Goal: Information Seeking & Learning: Learn about a topic

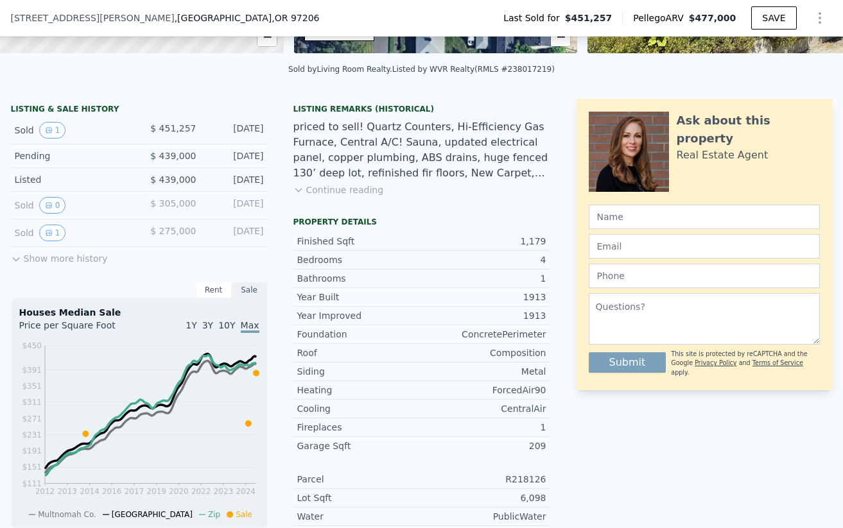
scroll to position [220, 0]
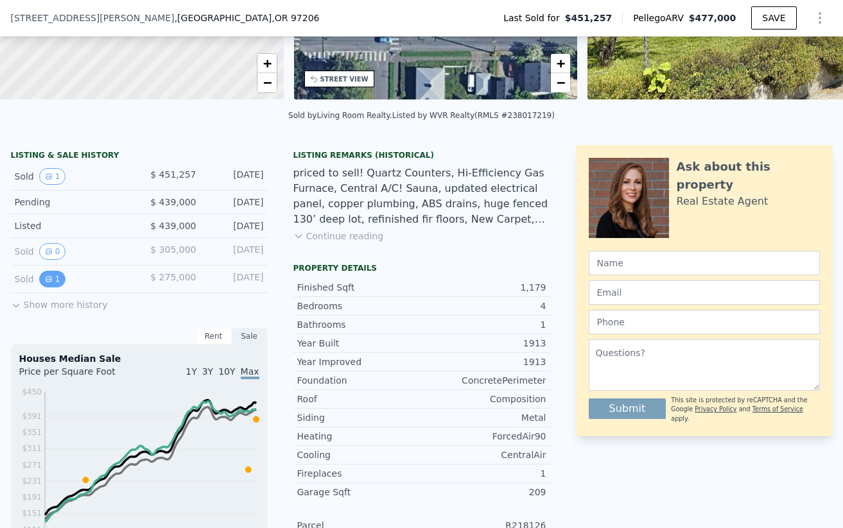
click at [53, 281] on button "1" at bounding box center [52, 279] width 27 height 17
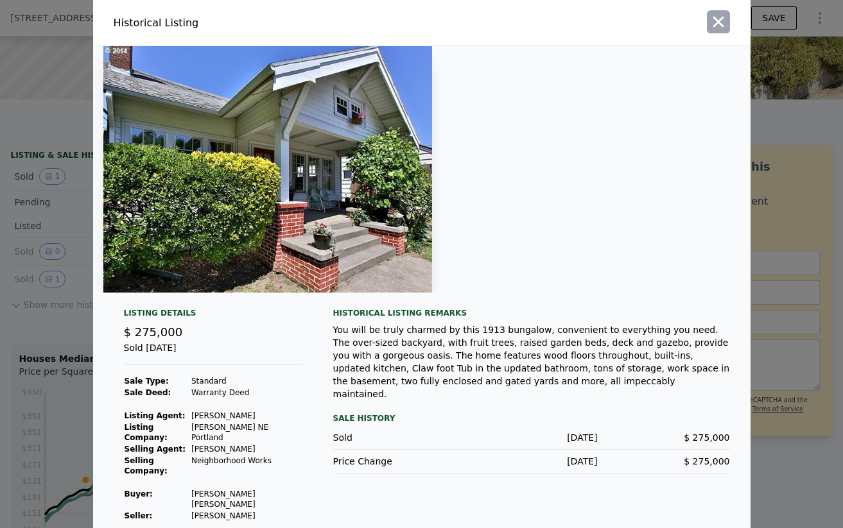
click at [717, 33] on button "button" at bounding box center [718, 21] width 23 height 23
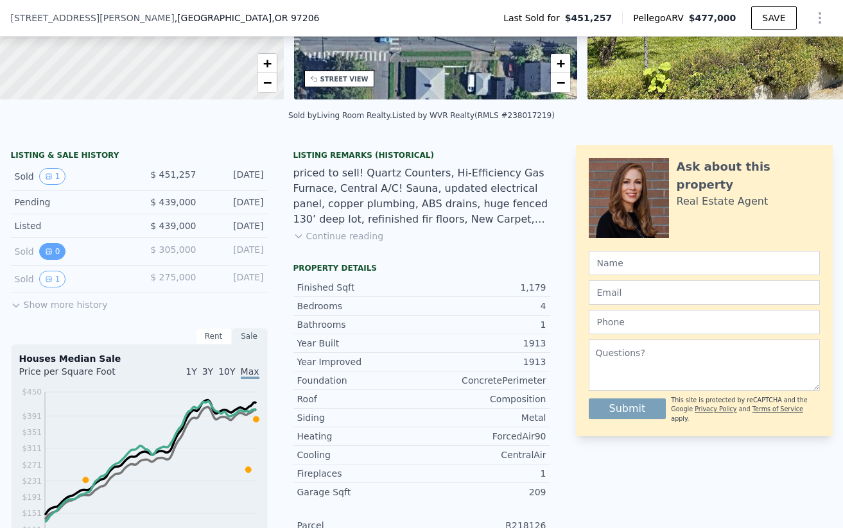
click at [46, 252] on icon "View historical data" at bounding box center [48, 251] width 5 height 5
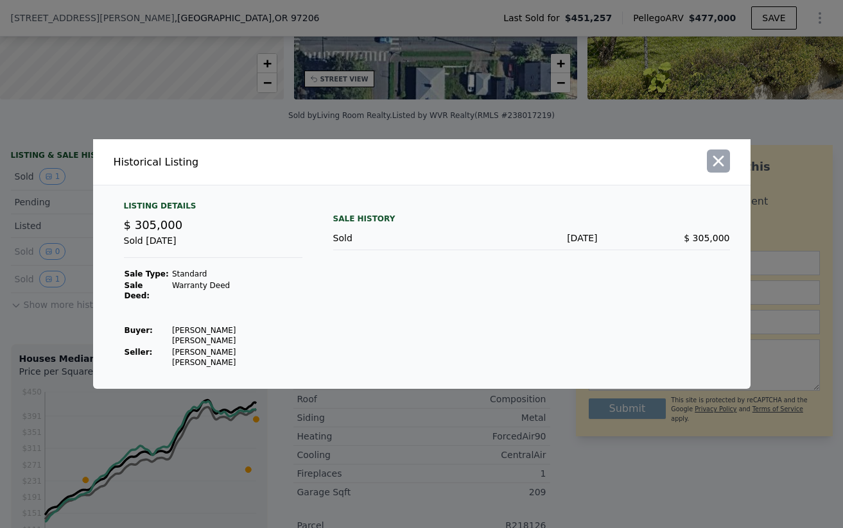
click at [713, 170] on icon "button" at bounding box center [718, 161] width 18 height 18
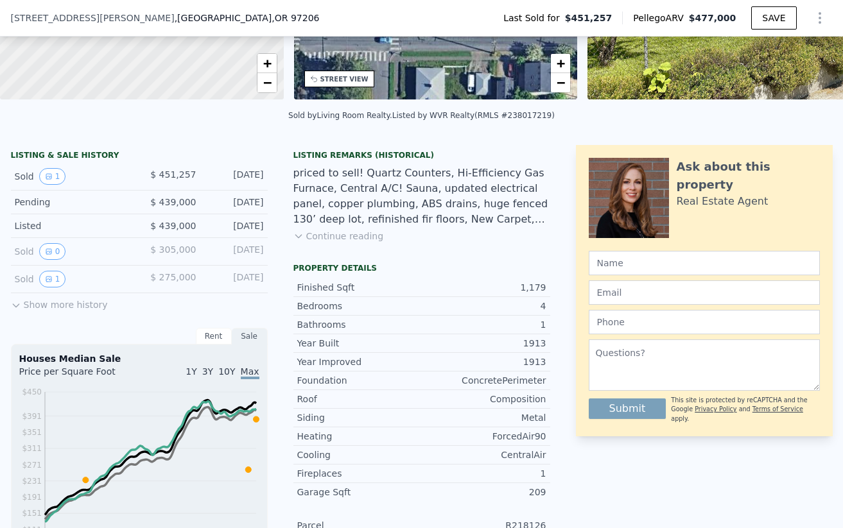
click at [79, 310] on button "Show more history" at bounding box center [59, 302] width 97 height 18
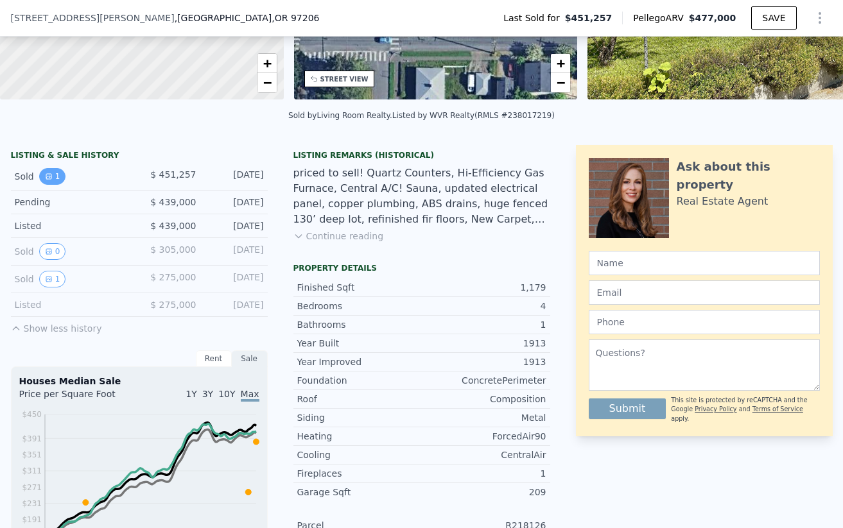
click at [53, 182] on button "1" at bounding box center [52, 176] width 27 height 17
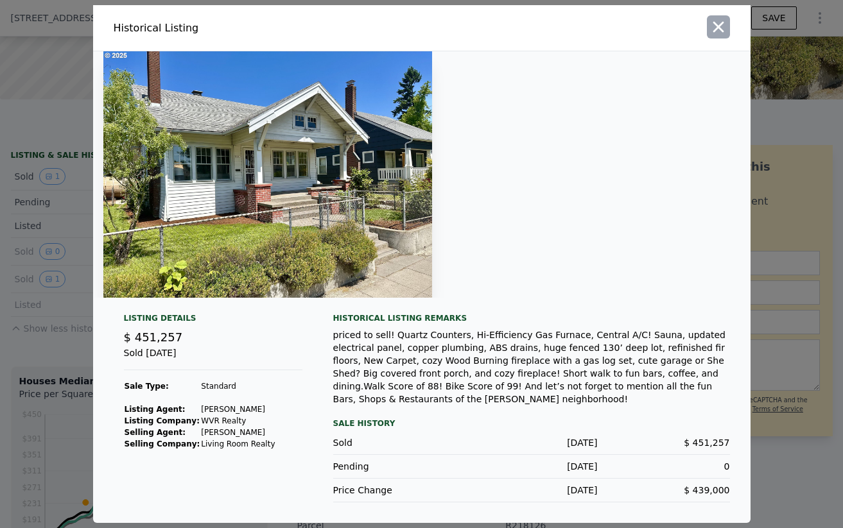
click at [715, 27] on icon "button" at bounding box center [718, 27] width 18 height 18
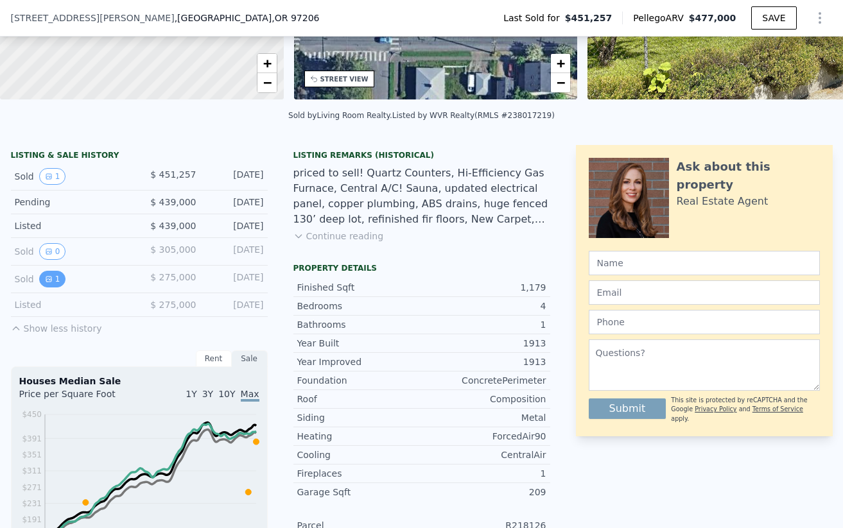
click at [45, 279] on icon "View historical data" at bounding box center [49, 279] width 8 height 8
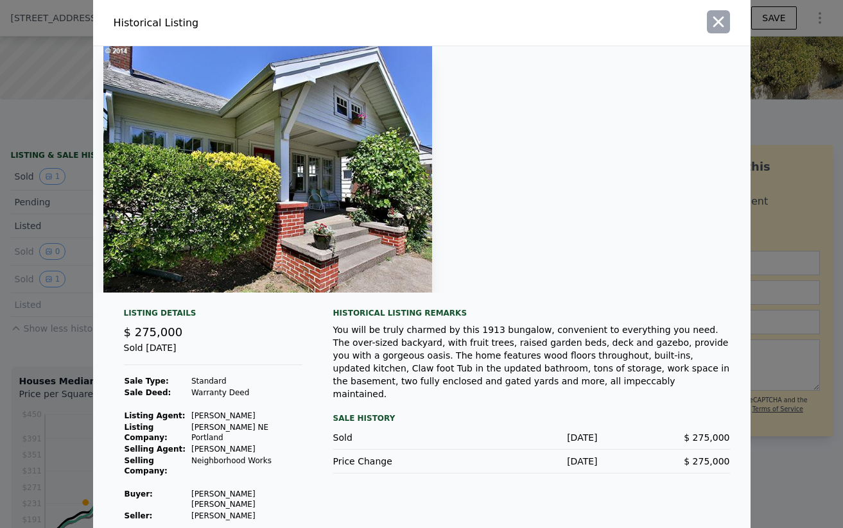
click at [718, 28] on icon "button" at bounding box center [718, 22] width 11 height 11
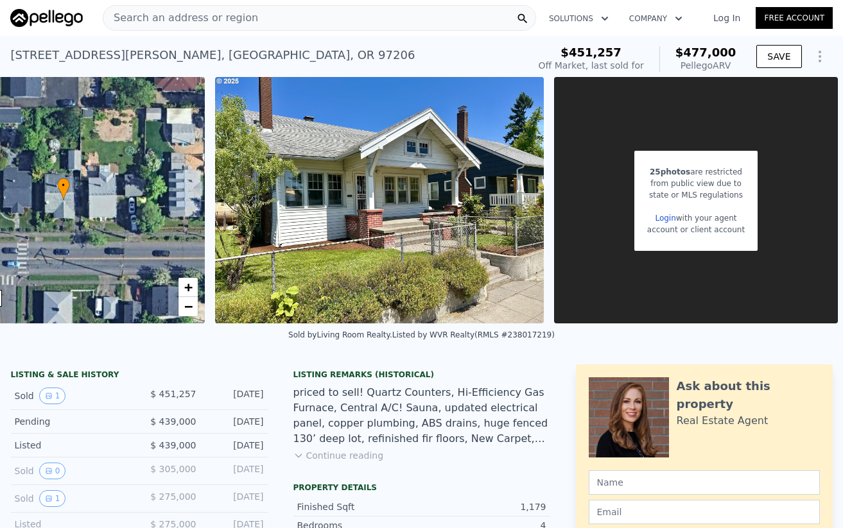
scroll to position [0, 0]
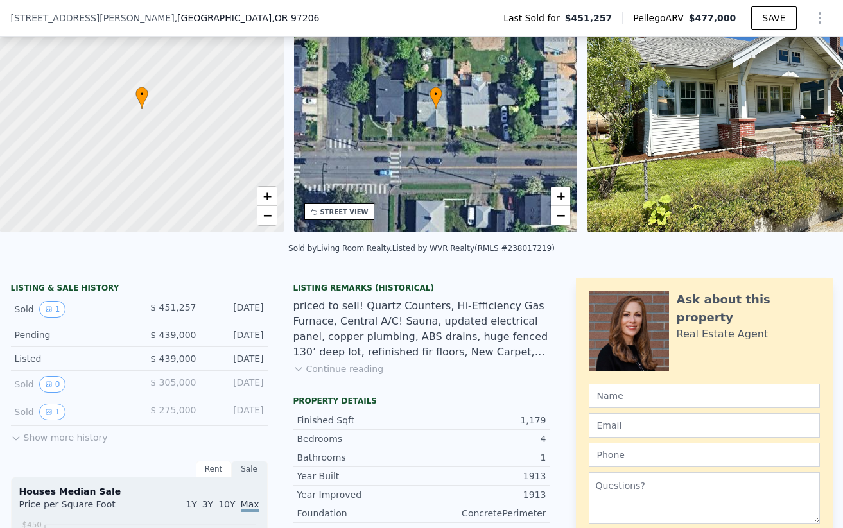
scroll to position [88, 0]
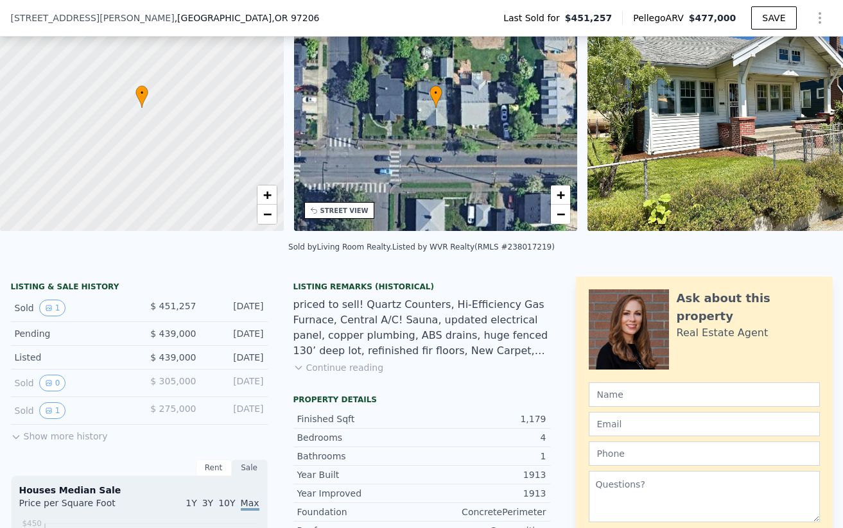
click at [320, 363] on button "Continue reading" at bounding box center [338, 367] width 91 height 13
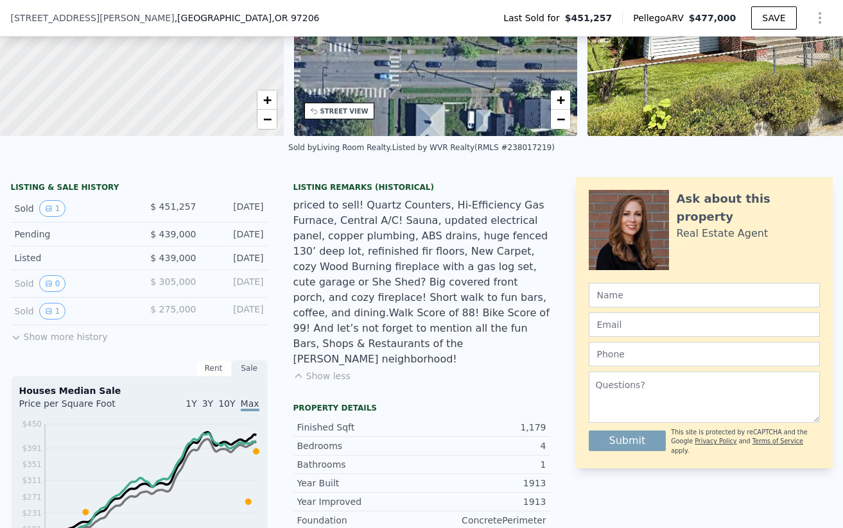
scroll to position [184, 0]
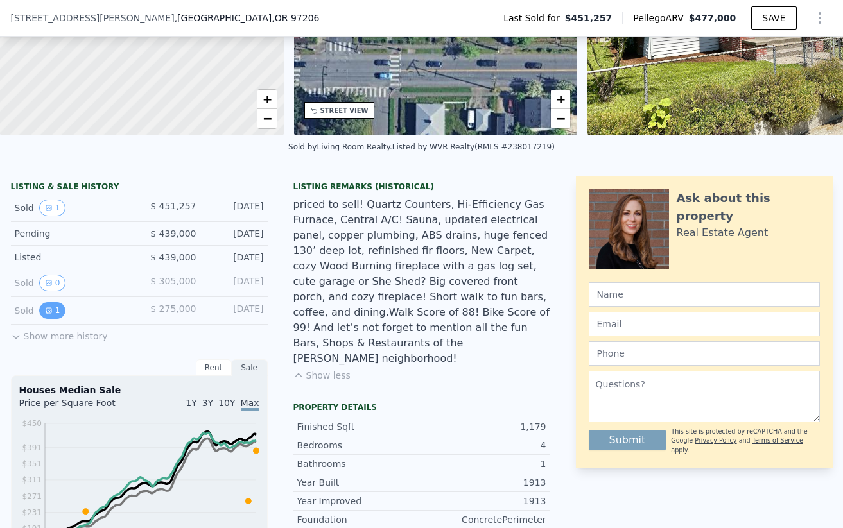
click at [53, 310] on button "1" at bounding box center [52, 310] width 27 height 17
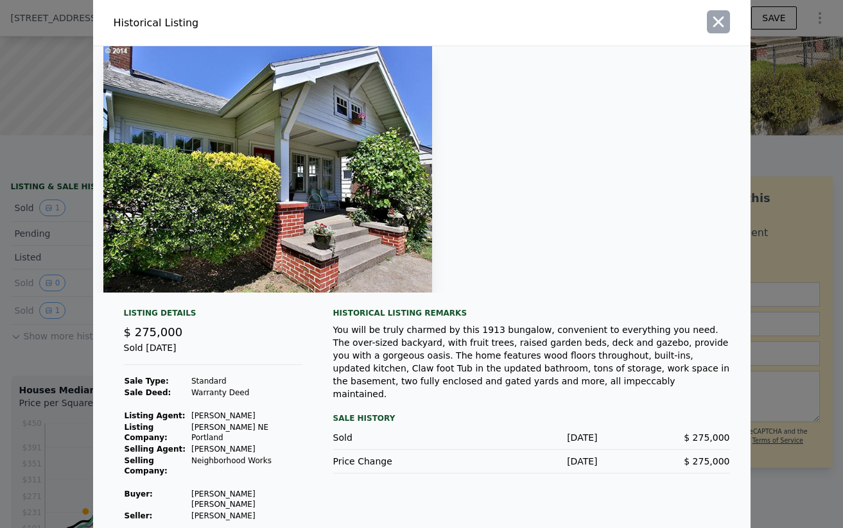
click at [714, 28] on icon "button" at bounding box center [718, 22] width 11 height 11
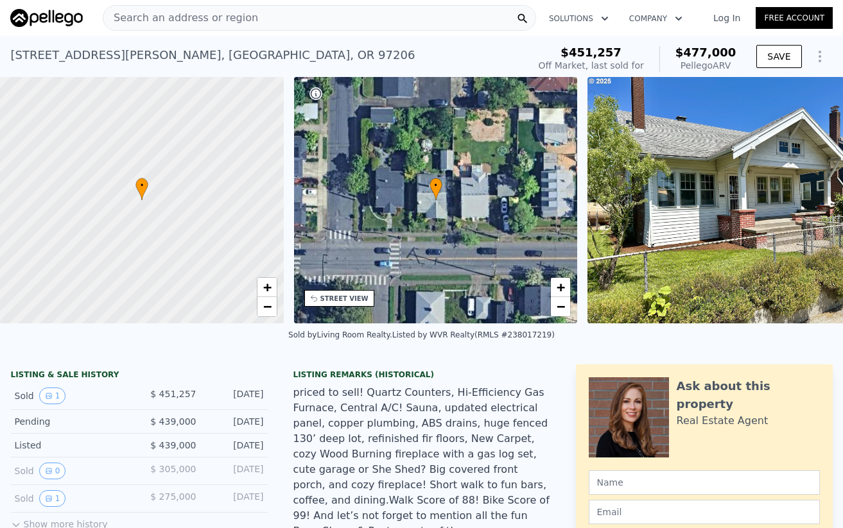
scroll to position [0, 0]
